Goal: Transaction & Acquisition: Obtain resource

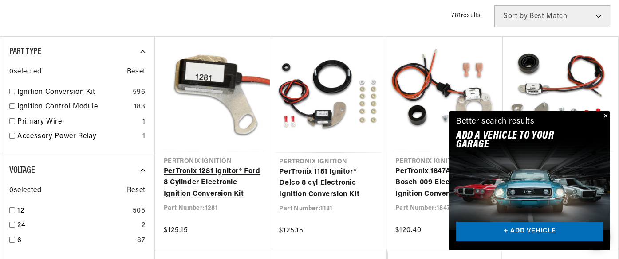
scroll to position [242, 0]
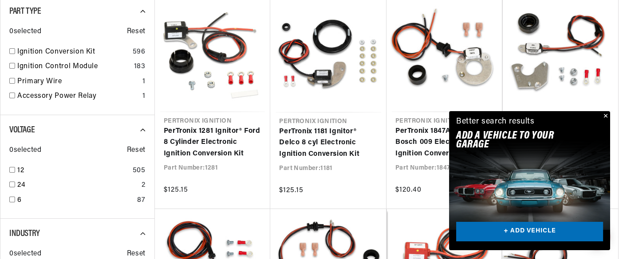
click at [604, 115] on button "Close" at bounding box center [604, 116] width 11 height 11
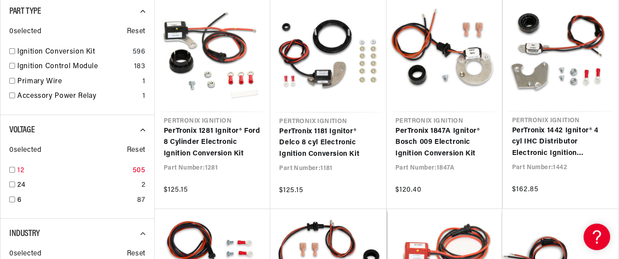
scroll to position [0, 266]
click at [11, 50] on input "checkbox" at bounding box center [12, 51] width 6 height 6
checkbox input "true"
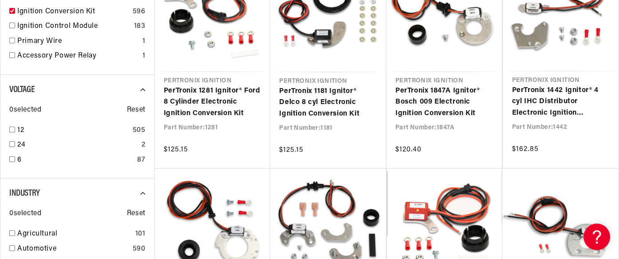
click at [13, 129] on input "checkbox" at bounding box center [12, 130] width 6 height 6
checkbox input "true"
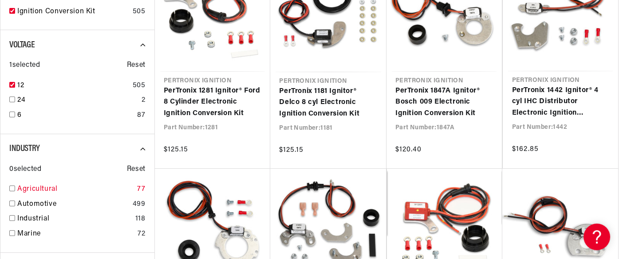
scroll to position [322, 0]
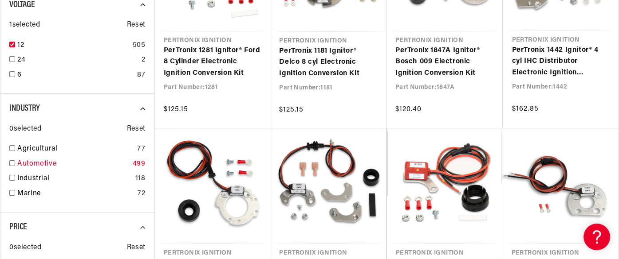
click at [14, 161] on input "checkbox" at bounding box center [12, 164] width 6 height 6
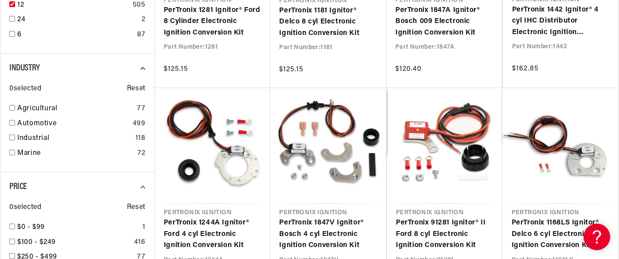
scroll to position [0, 266]
click at [13, 122] on div at bounding box center [77, 147] width 154 height 545
checkbox input "true"
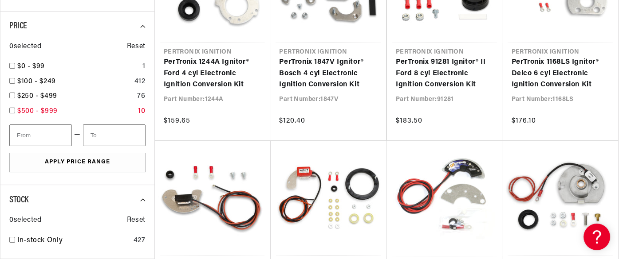
scroll to position [564, 0]
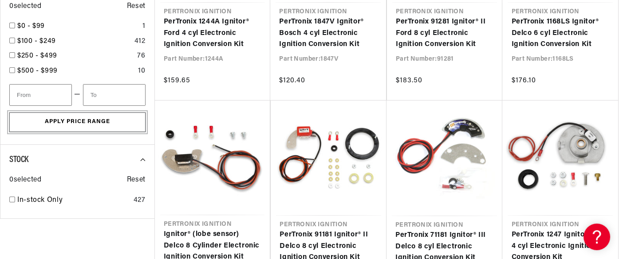
click at [70, 126] on button "Apply Price Range" at bounding box center [77, 123] width 136 height 20
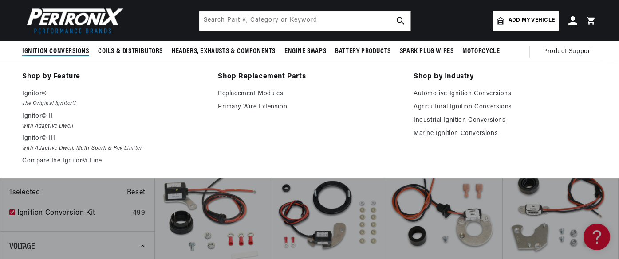
scroll to position [0, 0]
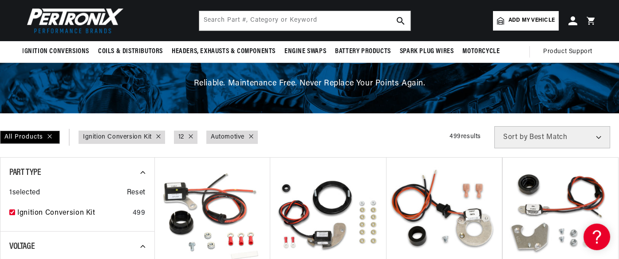
click at [502, 22] on icon at bounding box center [500, 21] width 7 height 8
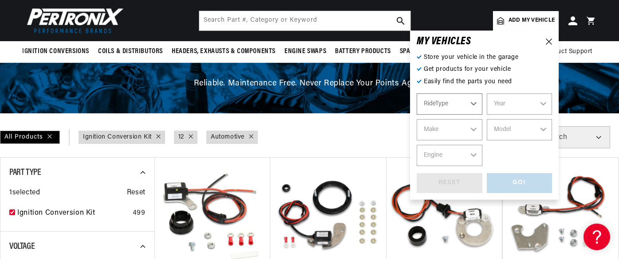
scroll to position [0, 266]
click at [474, 102] on select "RideType ...loading..." at bounding box center [449, 104] width 66 height 21
click at [540, 103] on select "Year [DATE] 2025 2024 2023 2022 2021 2020 2019 2018 2017 2016 2015 2014 2013 20…" at bounding box center [520, 104] width 66 height 21
select select "1982"
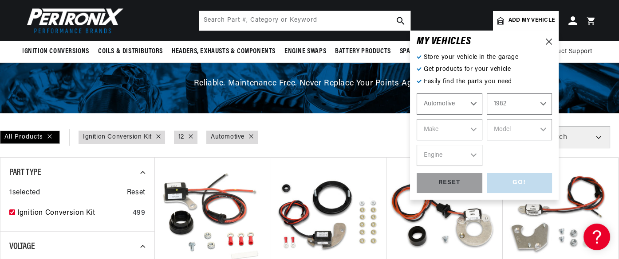
click at [487, 94] on select "Year [DATE] 2025 2024 2023 2022 2021 2020 2019 2018 2017 2016 2015 2014 2013 20…" at bounding box center [520, 104] width 66 height 21
select select "1982"
click at [467, 127] on select "Make American Motors Avanti Buick Cadillac Checker Chevrolet Chrysler Dodge For…" at bounding box center [449, 129] width 66 height 21
select select "Dodge"
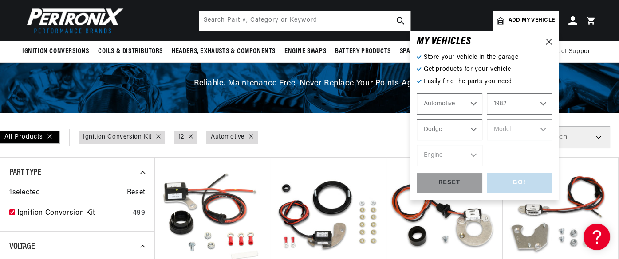
click at [416, 119] on select "Make American Motors Avanti Buick Cadillac Checker Chevrolet Chrysler Dodge For…" at bounding box center [449, 129] width 66 height 21
select select "Dodge"
click at [515, 131] on select "Model 400 Aries B150 B250 B350 D150 D250 D350 Dart Diplomat Magnum [GEOGRAPHIC_…" at bounding box center [520, 129] width 66 height 21
select select "D150"
click at [487, 119] on select "Model 400 Aries B150 B250 B350 D150 D250 D350 Dart Diplomat Magnum [GEOGRAPHIC_…" at bounding box center [520, 129] width 66 height 21
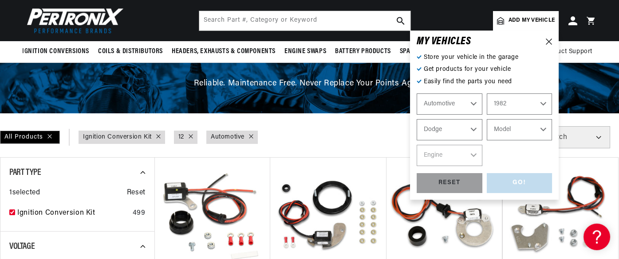
select select "D150"
click at [465, 151] on select "Engine 3.7L 5.2L 5.9L 6.6L 7.2L" at bounding box center [449, 155] width 66 height 21
select select "3.7L"
click at [416, 145] on select "Engine 3.7L 5.2L 5.9L 6.6L 7.2L" at bounding box center [449, 155] width 66 height 21
select select "3.7L"
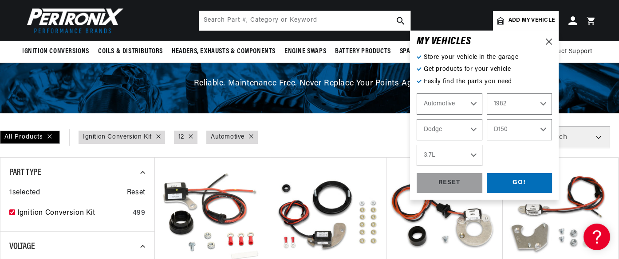
scroll to position [0, 0]
click at [514, 182] on div "GO!" at bounding box center [520, 183] width 66 height 20
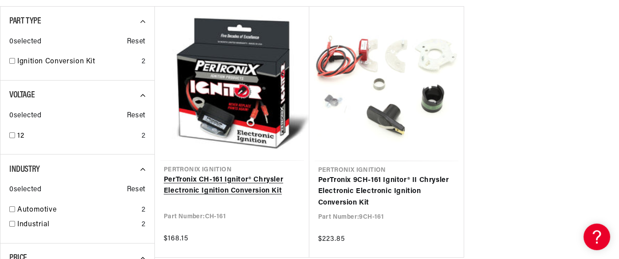
click at [242, 186] on link "PerTronix CH-161 Ignitor® Chrysler Electronic Ignition Conversion Kit" at bounding box center [232, 186] width 137 height 23
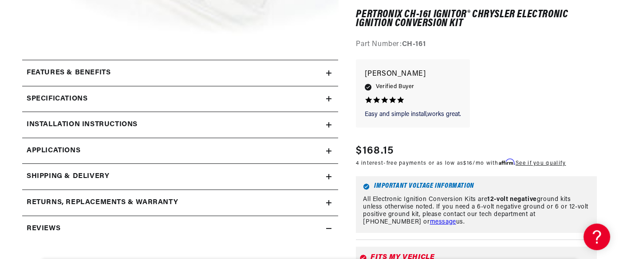
scroll to position [0, 266]
click at [111, 124] on h2 "Installation instructions" at bounding box center [82, 125] width 111 height 12
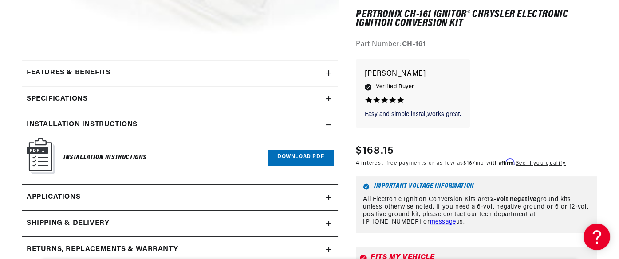
click at [298, 151] on link "Download PDF" at bounding box center [300, 158] width 66 height 16
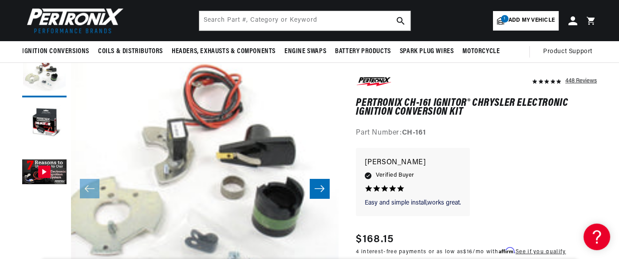
scroll to position [0, 0]
